Goal: Information Seeking & Learning: Learn about a topic

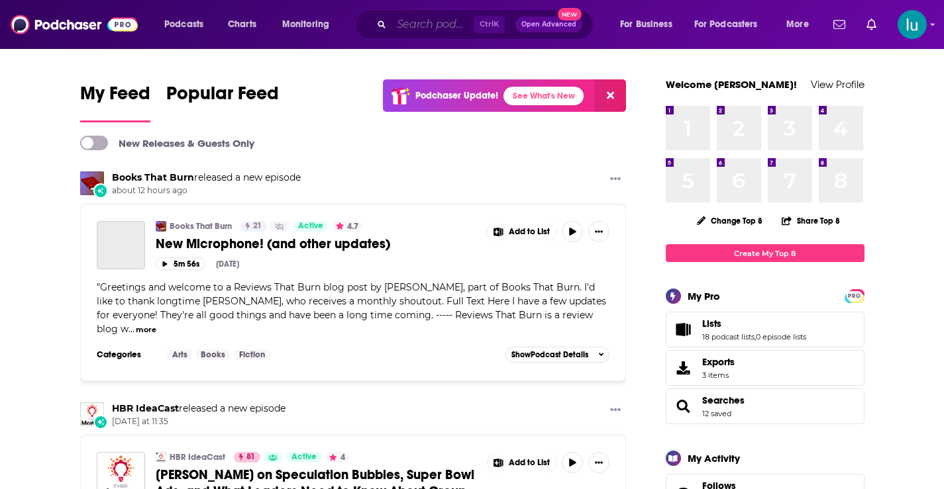
click at [452, 23] on input "Search podcasts, credits, & more..." at bounding box center [432, 24] width 82 height 21
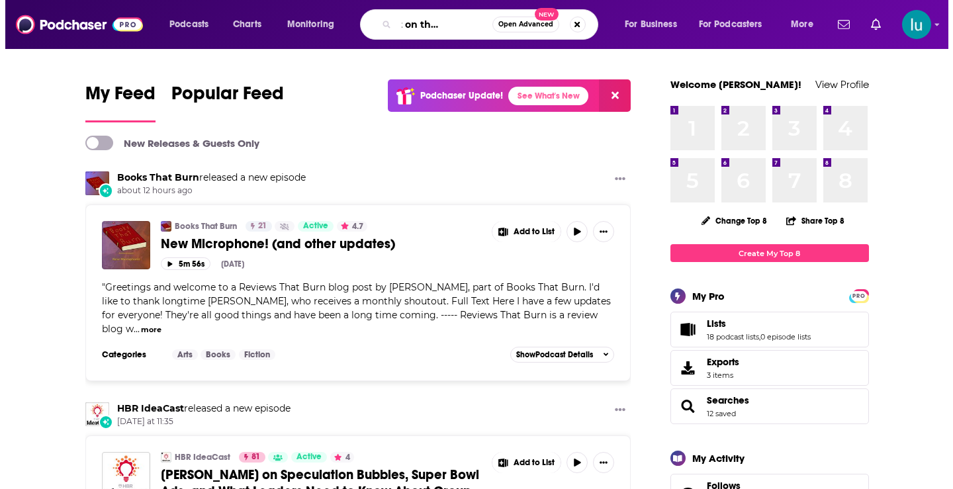
scroll to position [0, 52]
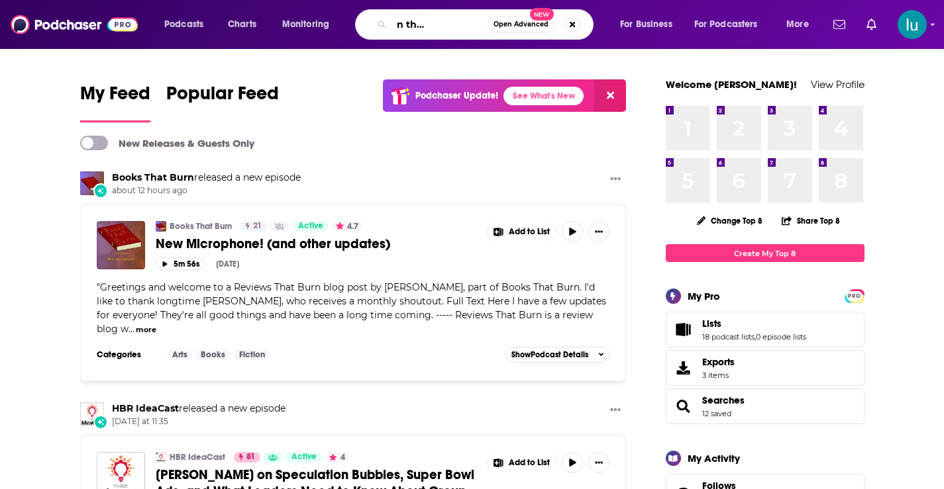
type input "spotlight on the community"
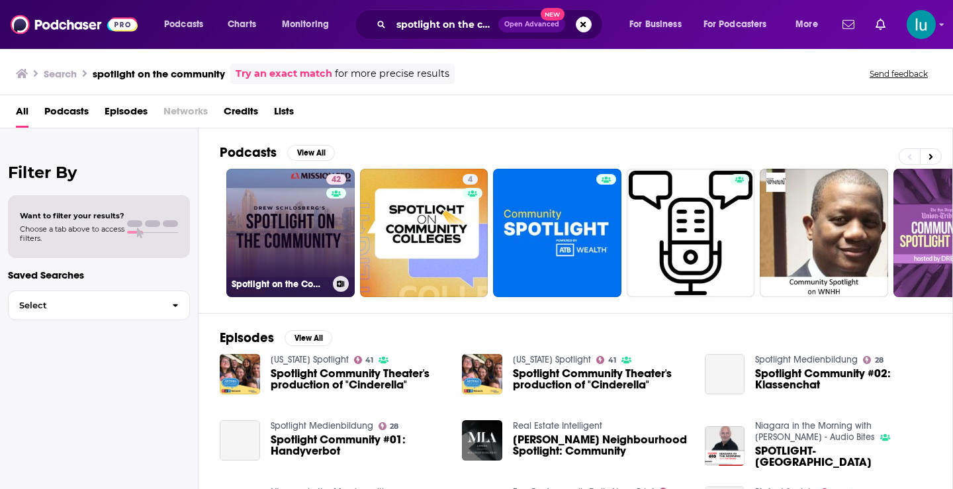
click at [283, 234] on link "42 Spotlight on the Community" at bounding box center [290, 233] width 128 height 128
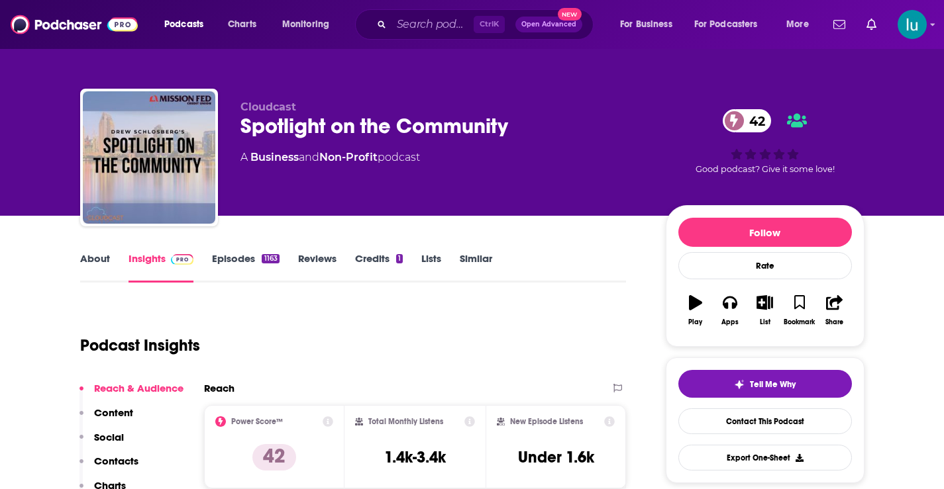
click at [89, 257] on link "About" at bounding box center [95, 267] width 30 height 30
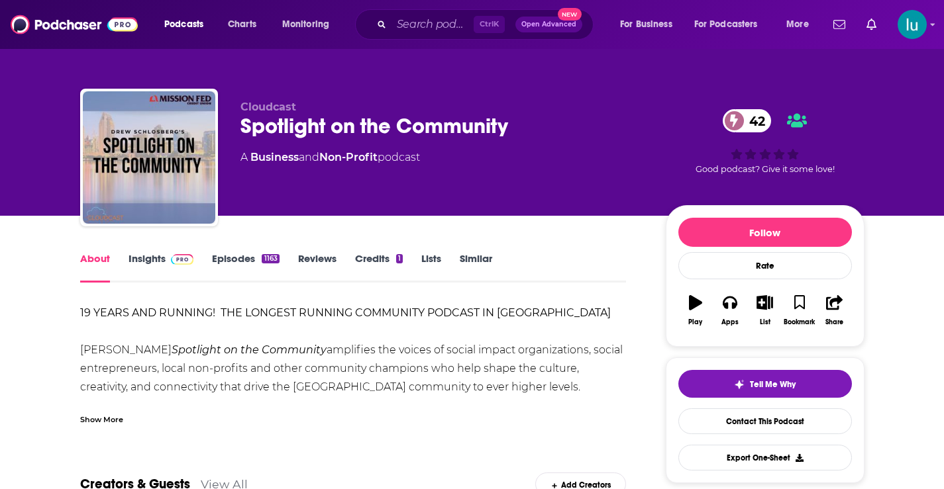
click at [106, 417] on div "Show More" at bounding box center [101, 419] width 43 height 13
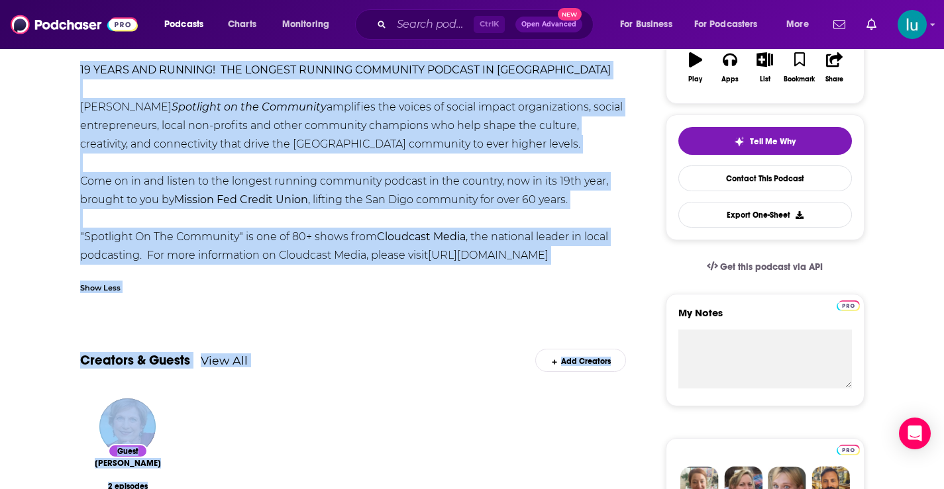
scroll to position [244, 0]
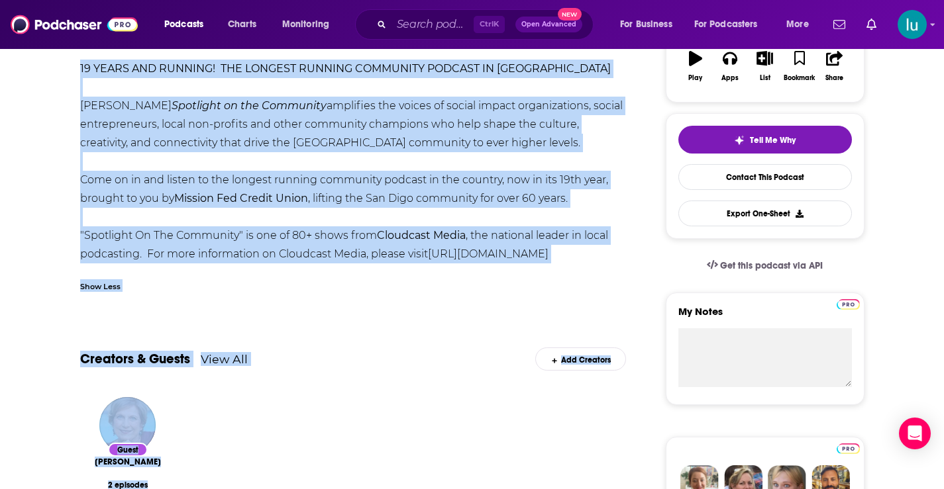
drag, startPoint x: 81, startPoint y: 294, endPoint x: 579, endPoint y: 261, distance: 499.0
copy div "19 YEARS AND RUNNING! THE LONGEST RUNNING COMMUNITY PODCAST IN [GEOGRAPHIC_DATA…"
